Goal: Navigation & Orientation: Find specific page/section

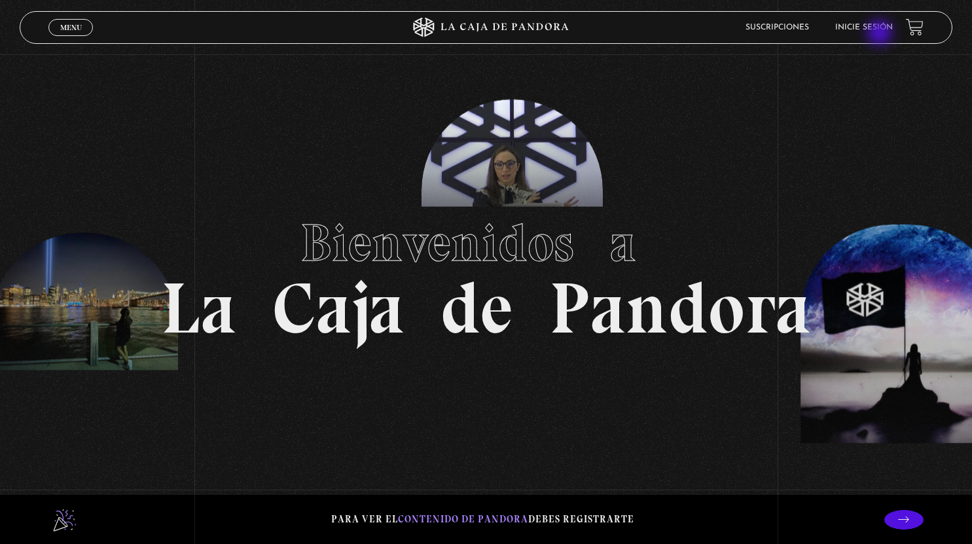
click at [881, 34] on li "Inicie sesión" at bounding box center [865, 27] width 58 height 20
click at [879, 28] on link "Inicie sesión" at bounding box center [865, 28] width 58 height 8
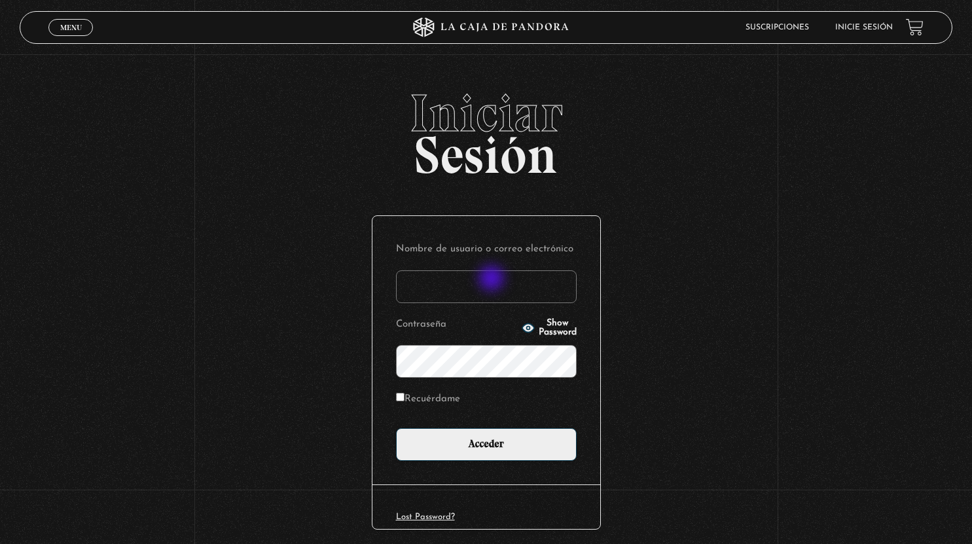
click at [493, 280] on input "Nombre de usuario o correo electrónico" at bounding box center [486, 286] width 181 height 33
type input "valevaacos123@gmail.com"
click at [522, 328] on icon "button" at bounding box center [528, 328] width 12 height 9
click at [396, 428] on input "Acceder" at bounding box center [486, 444] width 181 height 33
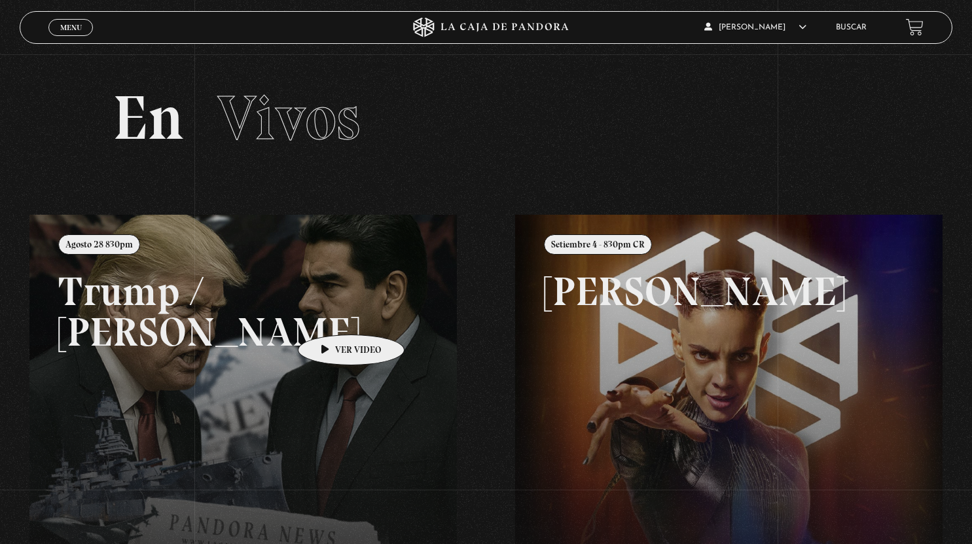
click at [331, 315] on link at bounding box center [515, 487] width 972 height 544
